Goal: Information Seeking & Learning: Learn about a topic

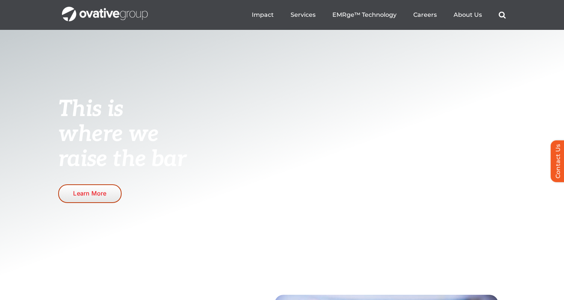
click at [110, 195] on link "Learn More" at bounding box center [89, 193] width 63 height 18
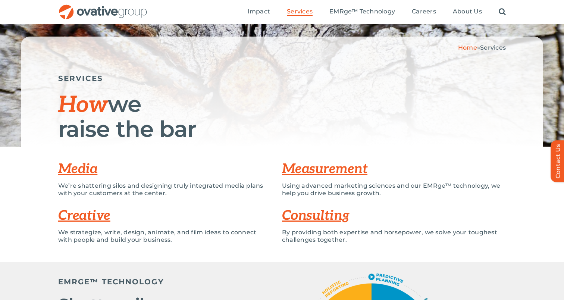
scroll to position [40, 0]
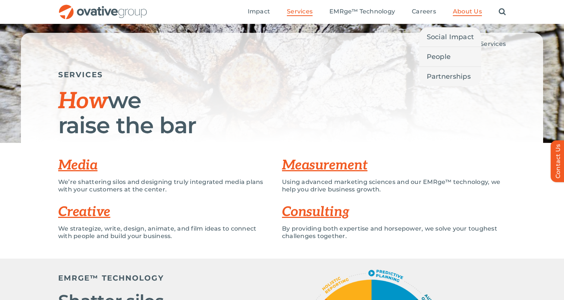
click at [460, 13] on span "About Us" at bounding box center [467, 11] width 29 height 7
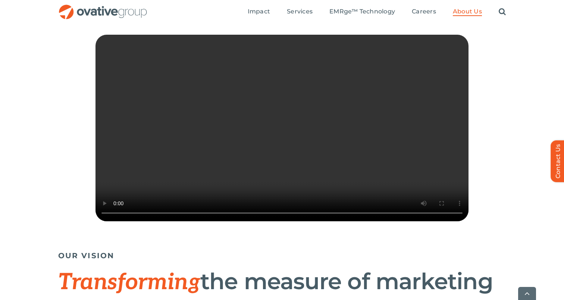
scroll to position [191, 0]
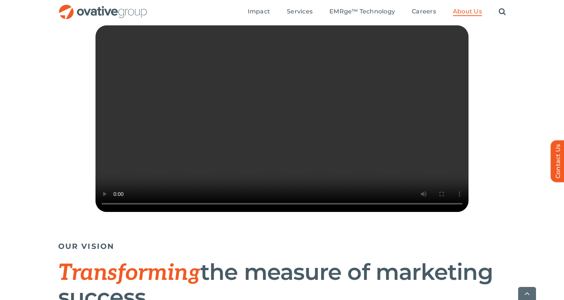
click at [306, 172] on video "Sorry, your browser doesn't support embedded videos." at bounding box center [282, 118] width 373 height 187
